Goal: Find contact information: Find contact information

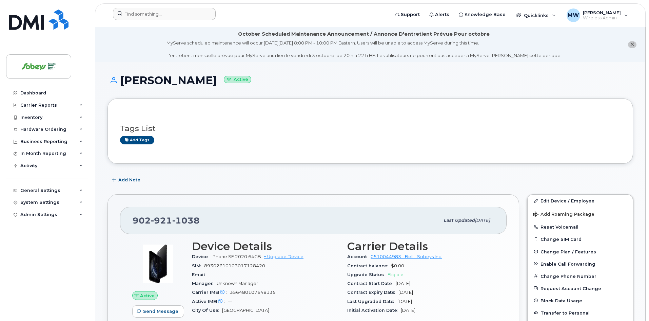
scroll to position [102, 0]
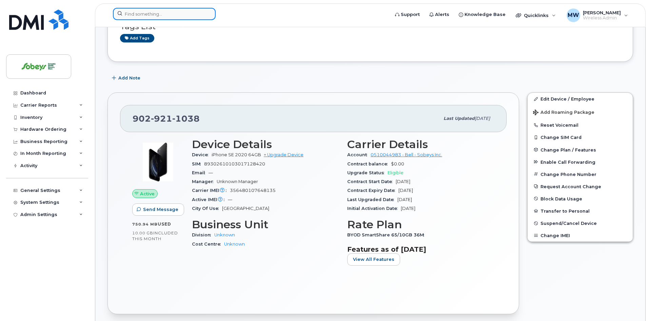
click at [150, 13] on input at bounding box center [164, 14] width 103 height 12
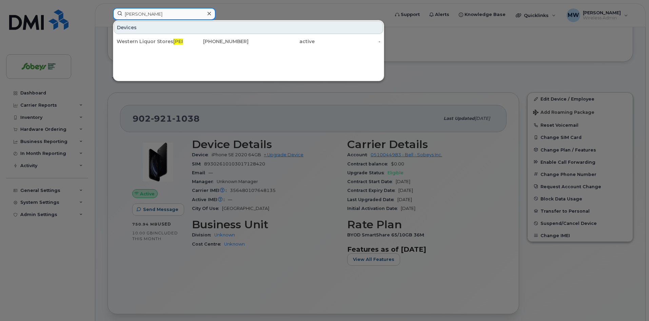
click at [165, 17] on input "Andrew Chislett" at bounding box center [164, 14] width 103 height 12
click at [166, 15] on input "Andrew Chislett" at bounding box center [164, 14] width 103 height 12
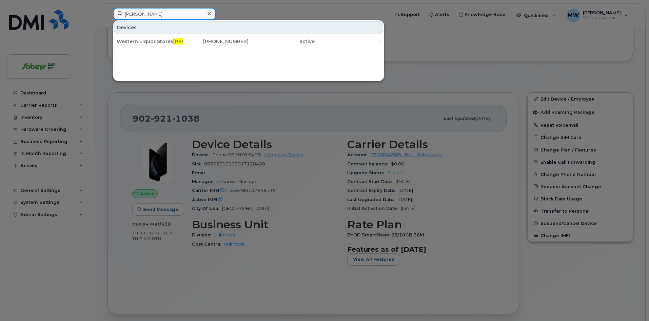
click at [166, 15] on input "Andrew Chislett" at bounding box center [164, 14] width 103 height 12
click at [176, 15] on input "Andrew Chislett" at bounding box center [164, 14] width 103 height 12
drag, startPoint x: 143, startPoint y: 12, endPoint x: 101, endPoint y: 14, distance: 42.8
click at [108, 14] on div "Andrew Chislett Devices Western Liquor Stores Andrew Chislett 403-589-2482 acti…" at bounding box center [249, 15] width 283 height 15
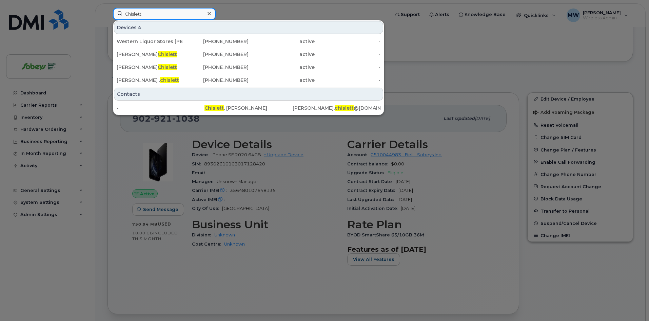
click at [145, 15] on input "Chislett" at bounding box center [164, 14] width 103 height 12
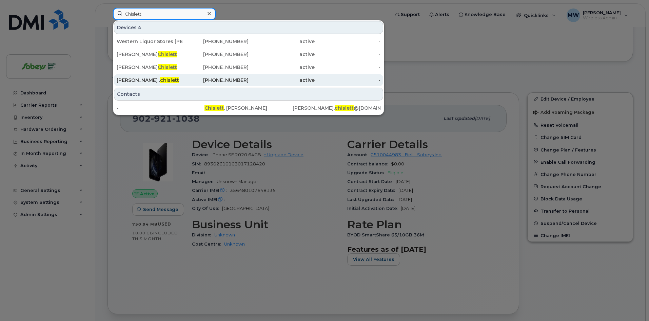
type input "Chislett"
click at [160, 80] on span "chislett" at bounding box center [169, 80] width 19 height 6
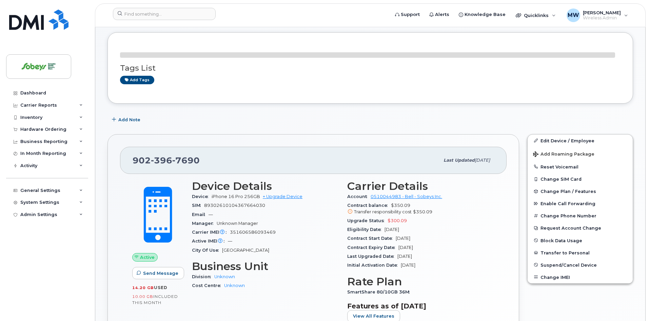
scroll to position [68, 0]
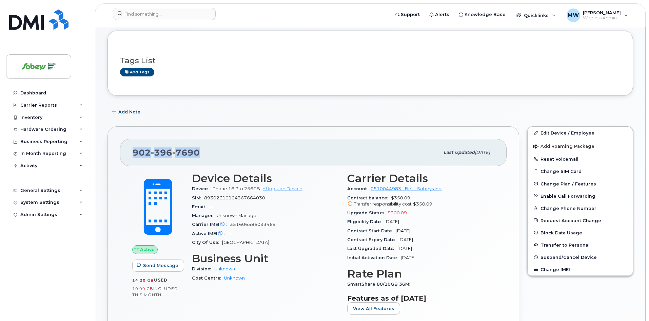
drag, startPoint x: 133, startPoint y: 159, endPoint x: 204, endPoint y: 159, distance: 71.6
click at [204, 159] on div "[PHONE_NUMBER]" at bounding box center [286, 152] width 307 height 14
copy span "[PHONE_NUMBER]"
